Goal: Navigation & Orientation: Find specific page/section

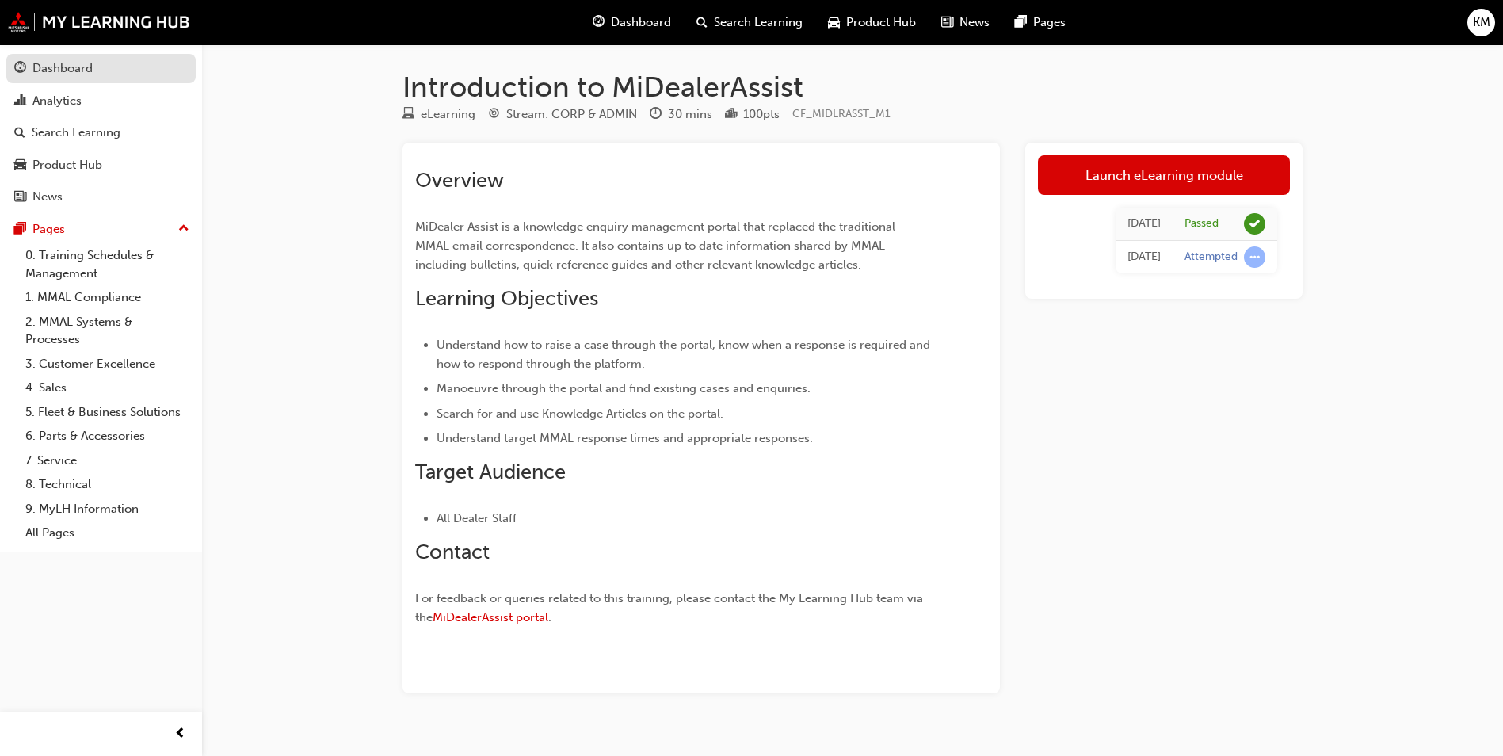
click at [98, 71] on div "Dashboard" at bounding box center [100, 69] width 173 height 20
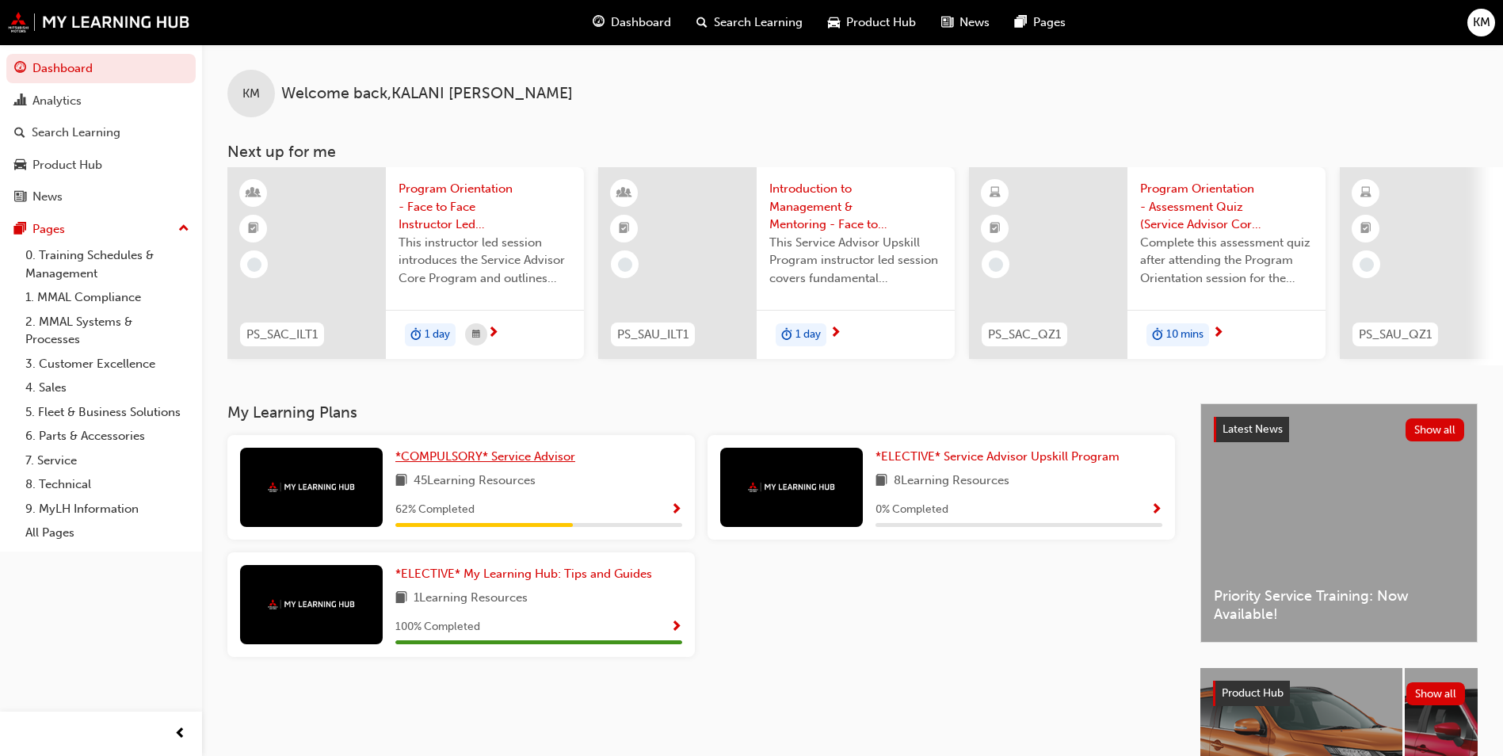
click at [546, 457] on span "*COMPULSORY* Service Advisor" at bounding box center [485, 456] width 180 height 14
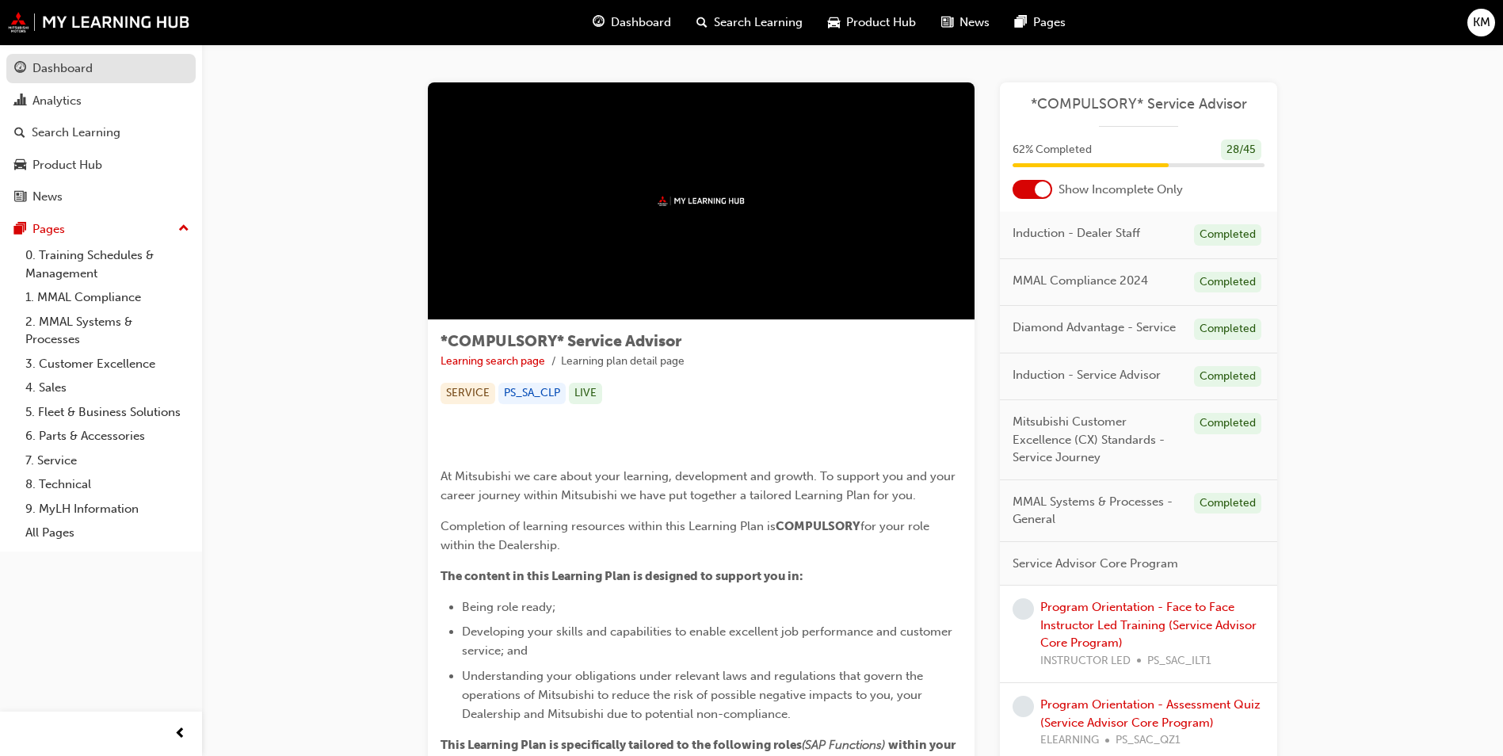
click at [120, 61] on div "Dashboard" at bounding box center [100, 69] width 173 height 20
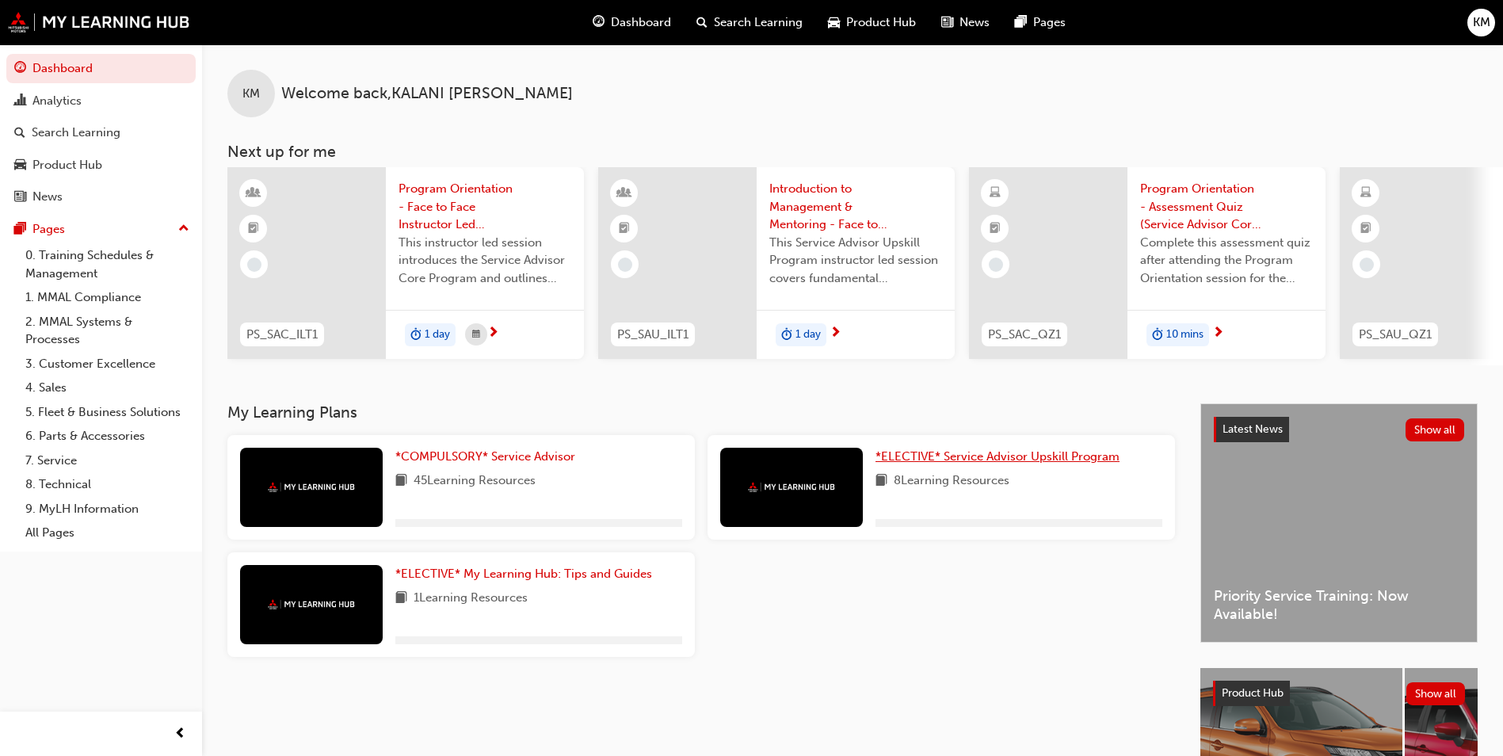
click at [1043, 463] on span "*ELECTIVE* Service Advisor Upskill Program" at bounding box center [997, 456] width 244 height 14
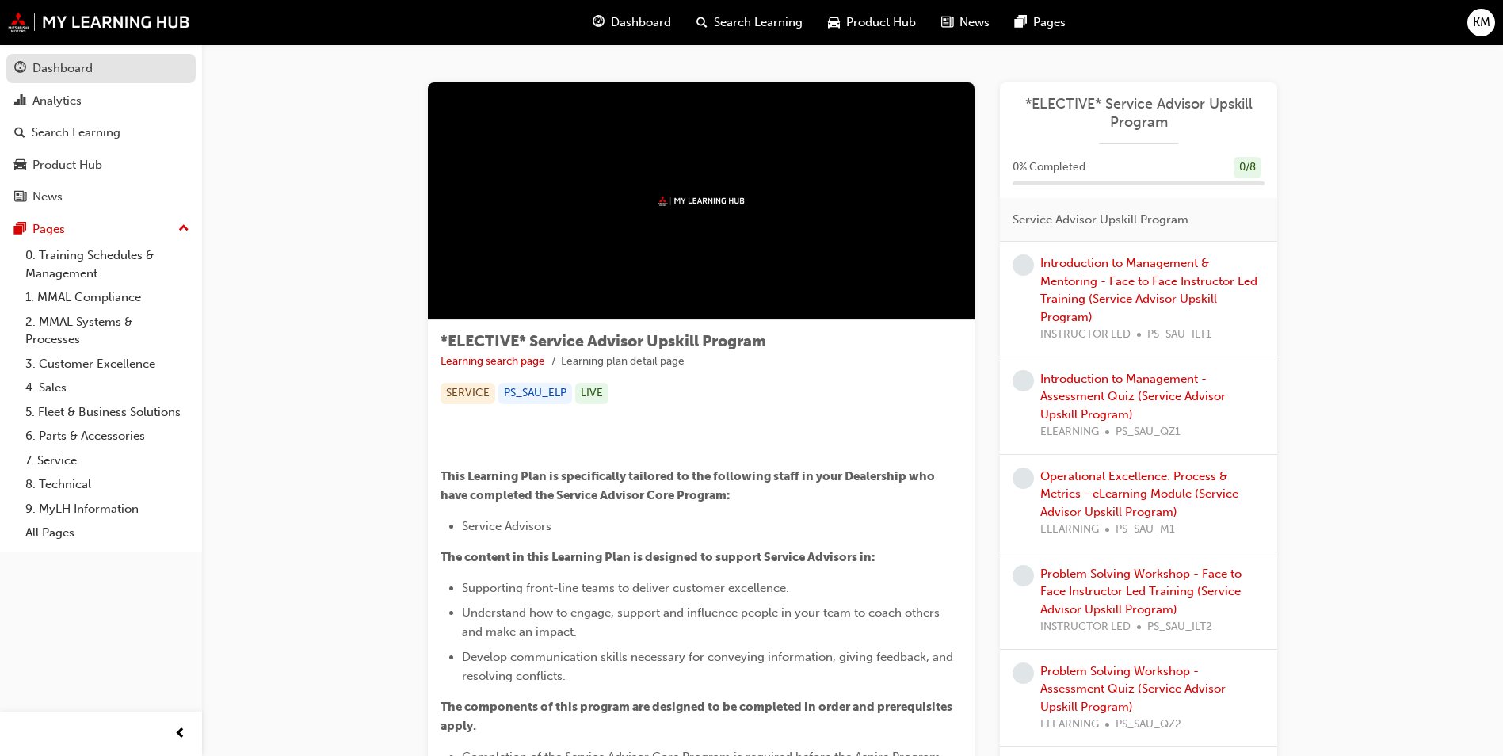
click at [92, 81] on link "Dashboard" at bounding box center [100, 68] width 189 height 29
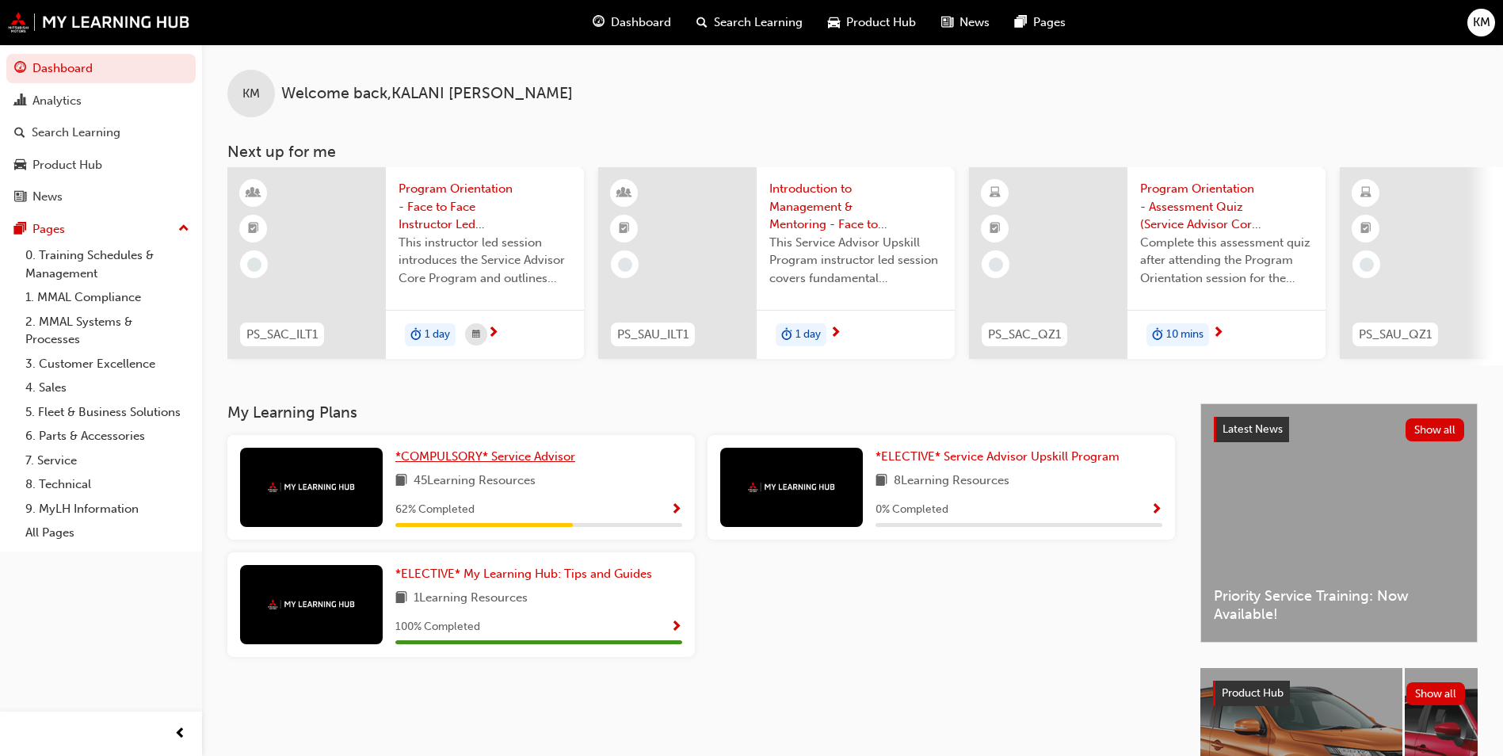
click at [538, 463] on span "*COMPULSORY* Service Advisor" at bounding box center [485, 456] width 180 height 14
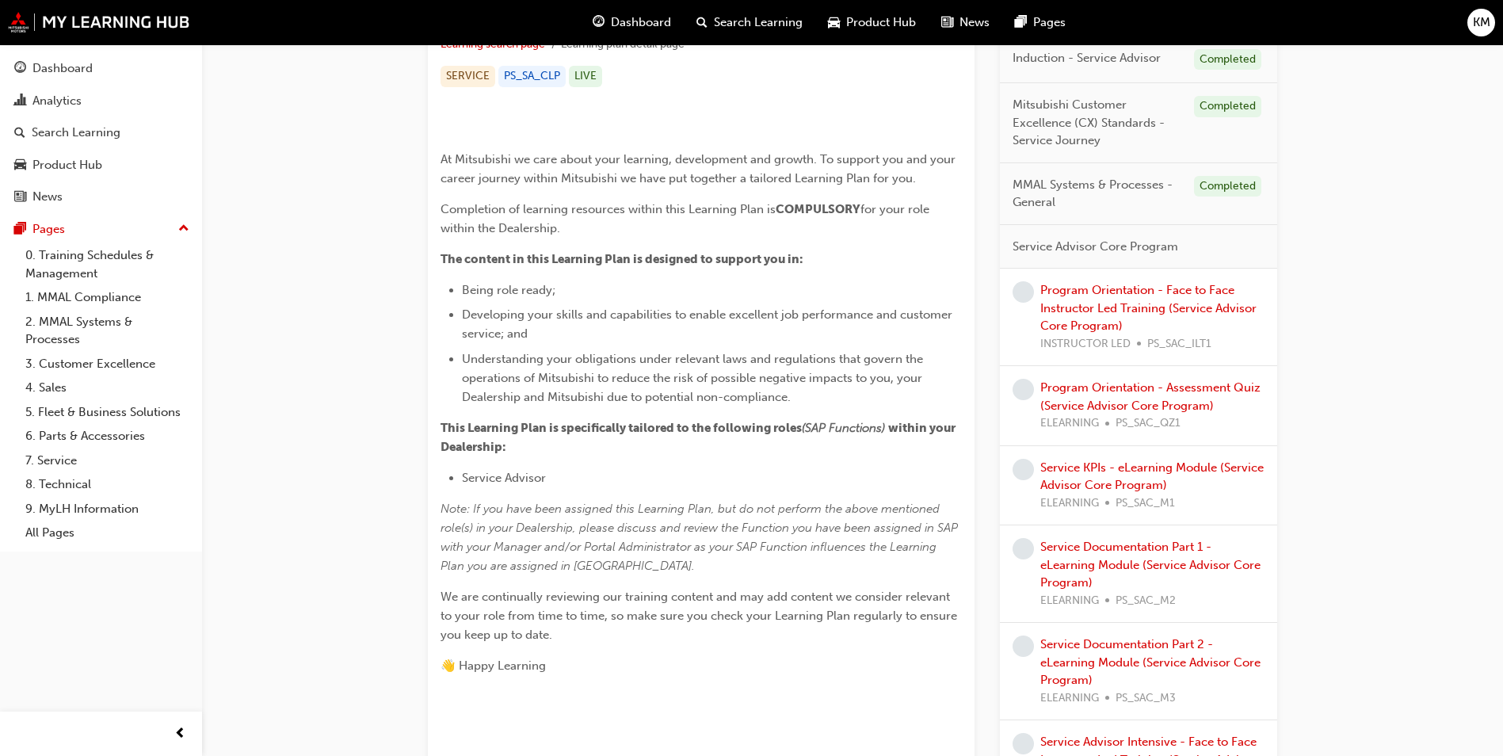
click at [1203, 278] on div "Program Orientation - Face to Face Instructor Led Training (Service Advisor Cor…" at bounding box center [1138, 317] width 277 height 97
click at [1195, 295] on link "Program Orientation - Face to Face Instructor Led Training (Service Advisor Cor…" at bounding box center [1148, 308] width 216 height 50
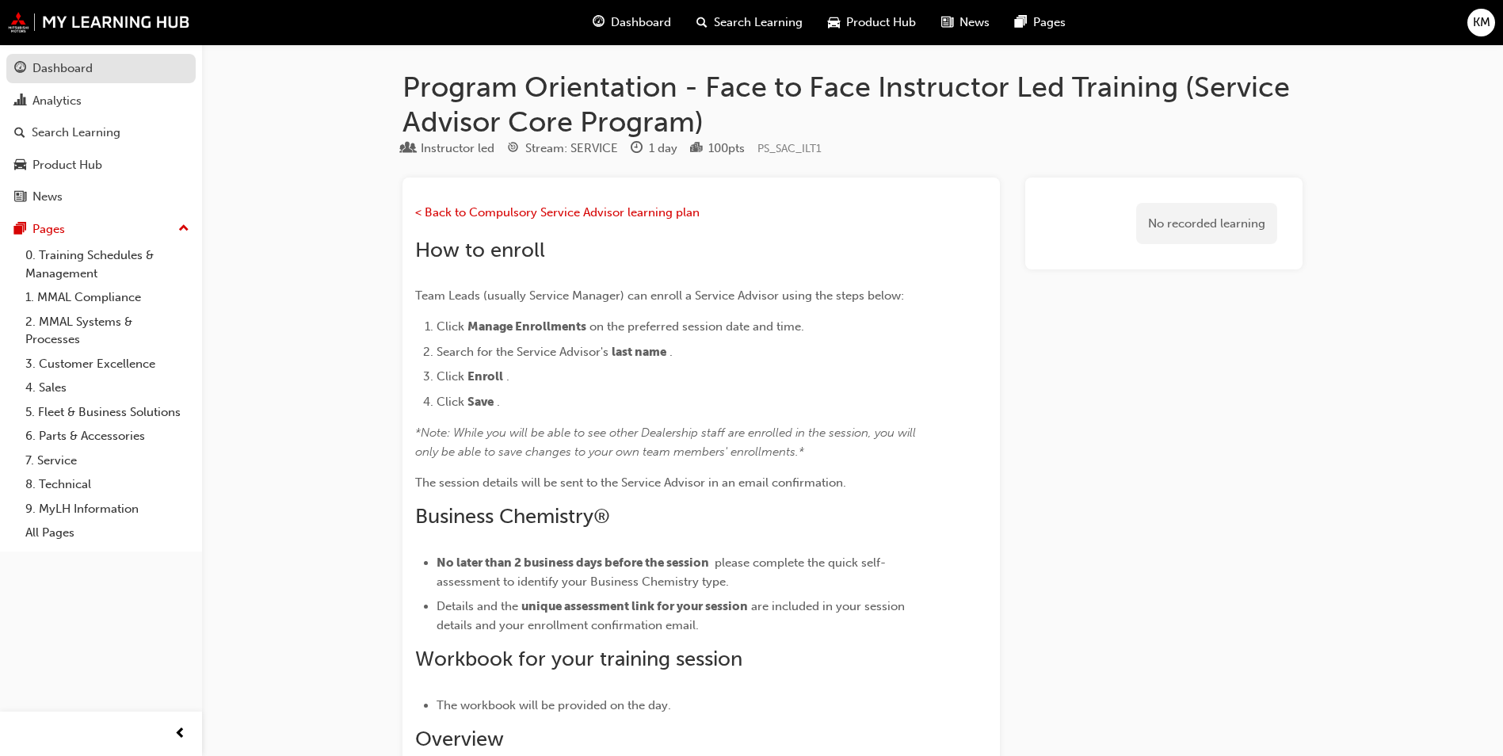
click at [109, 70] on div "Dashboard" at bounding box center [100, 69] width 173 height 20
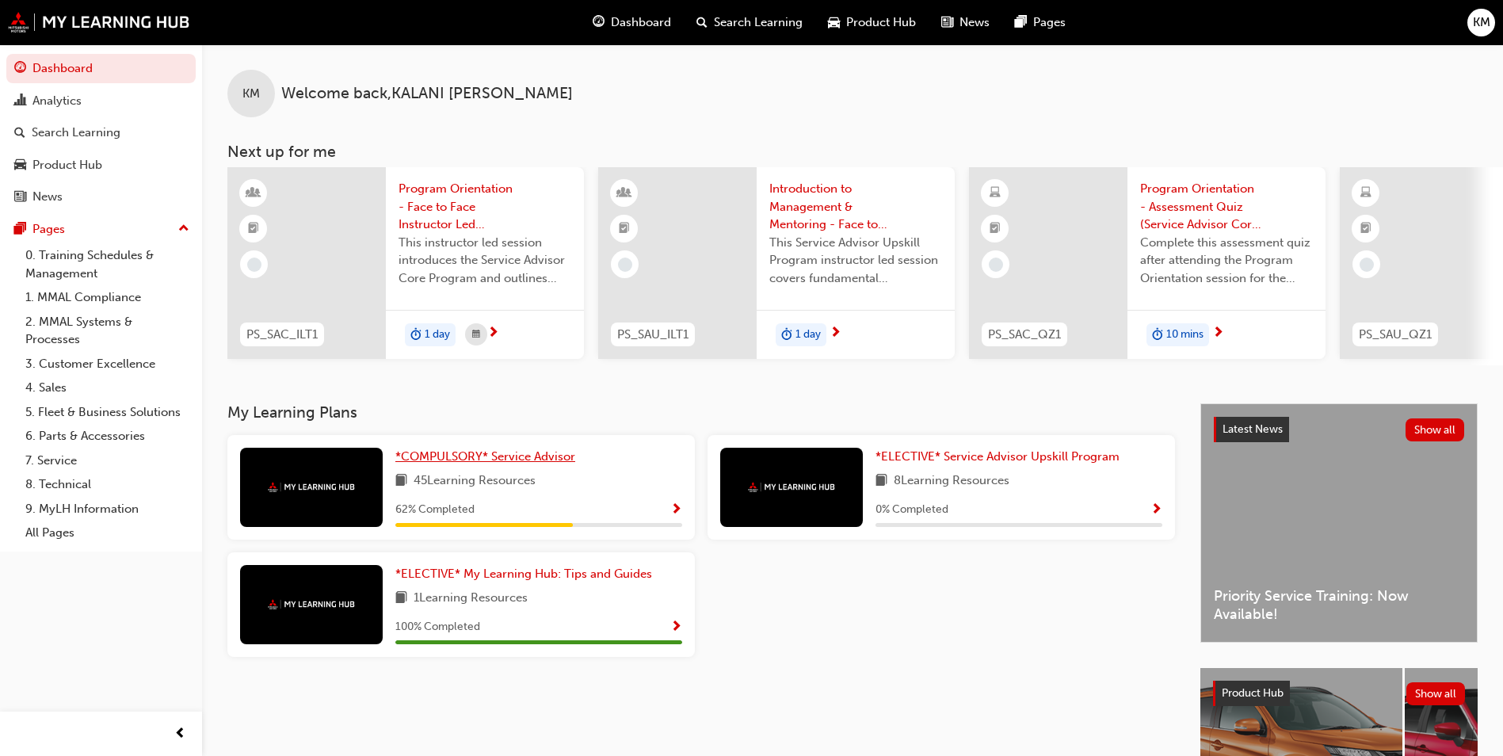
click at [548, 466] on link "*COMPULSORY* Service Advisor" at bounding box center [488, 457] width 186 height 18
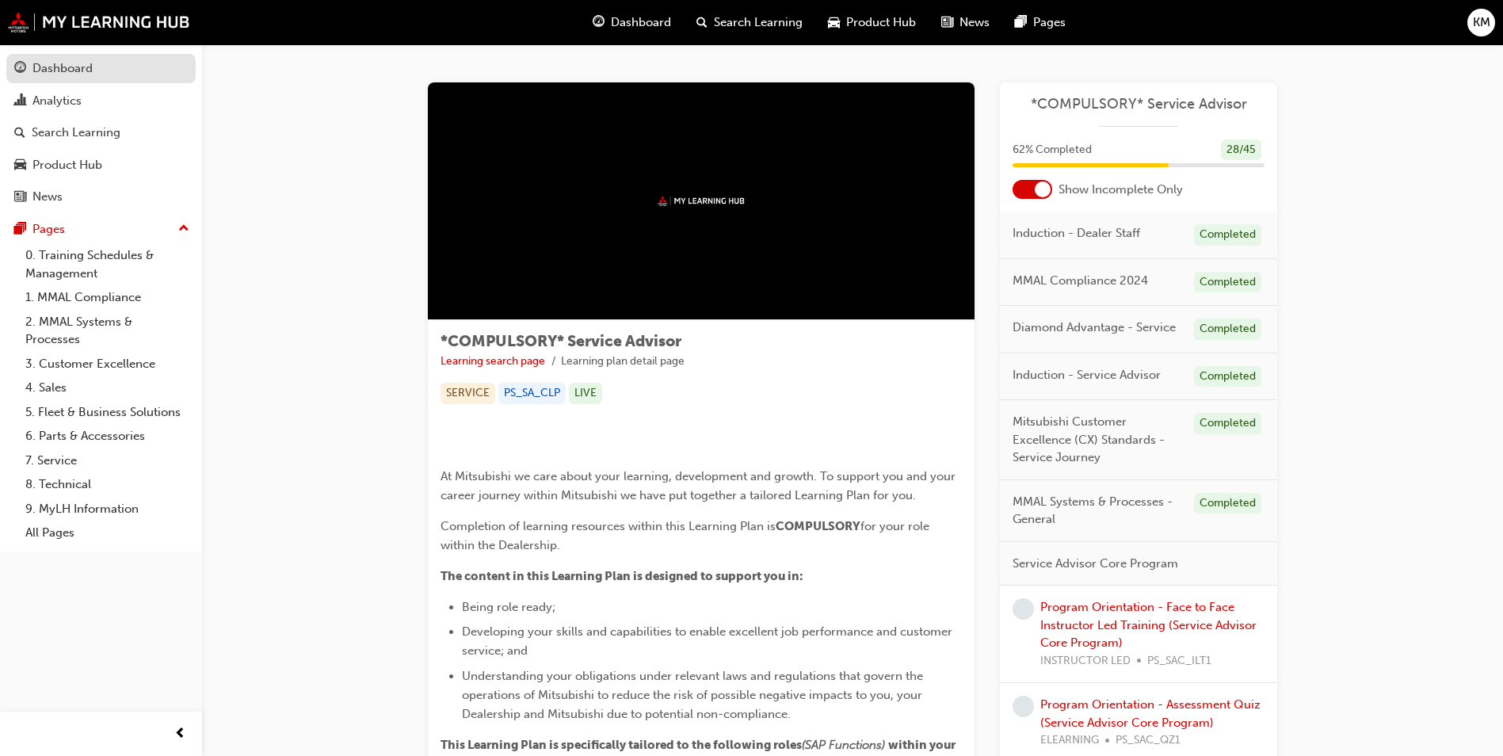
click at [97, 79] on link "Dashboard" at bounding box center [100, 68] width 189 height 29
